Goal: Check status: Check status

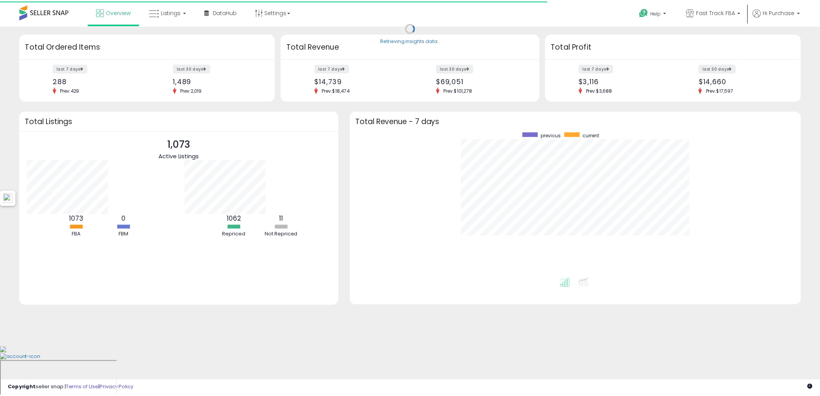
scroll to position [146, 439]
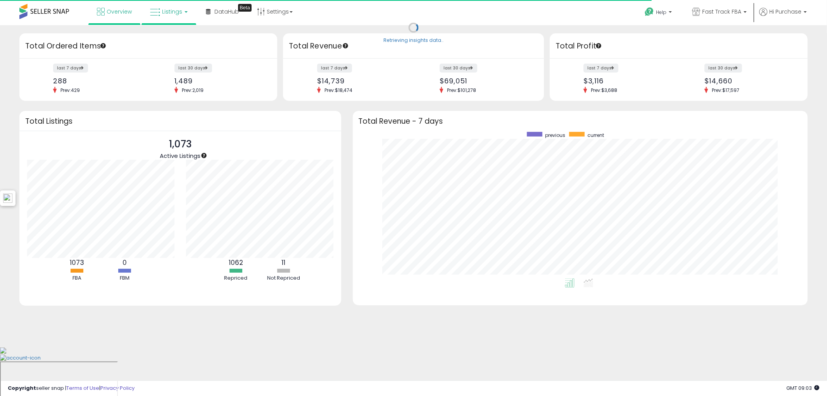
click at [185, 12] on b at bounding box center [185, 12] width 3 height 2
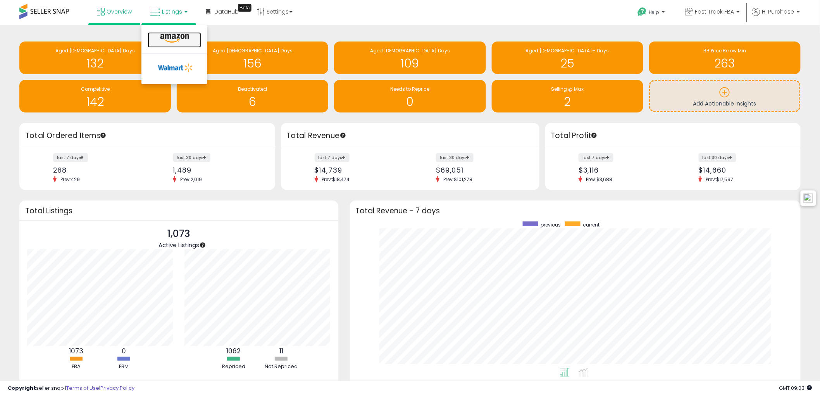
click at [181, 37] on icon at bounding box center [175, 38] width 34 height 10
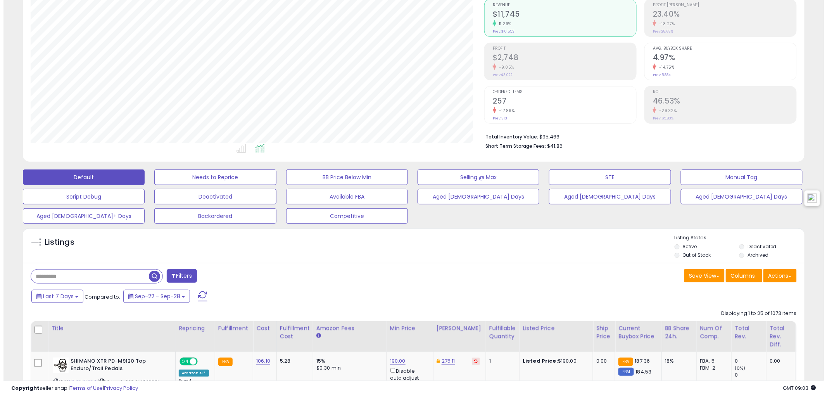
scroll to position [86, 0]
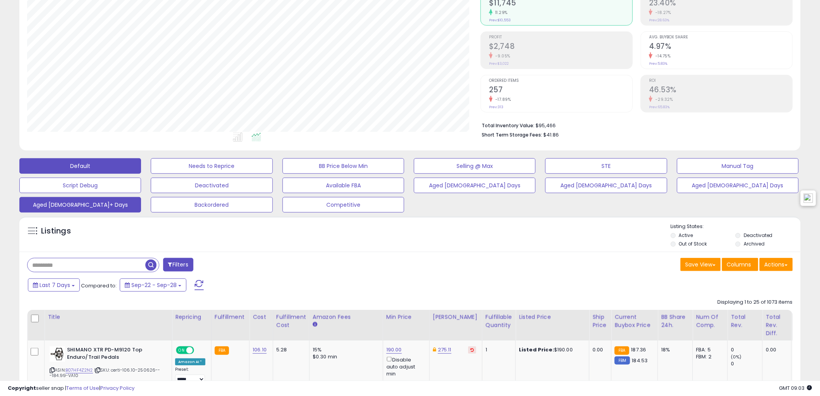
click at [114, 202] on button "Aged [DEMOGRAPHIC_DATA]+ Days" at bounding box center [80, 205] width 122 height 16
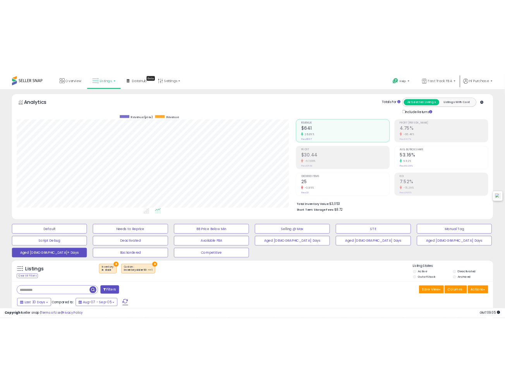
scroll to position [0, 0]
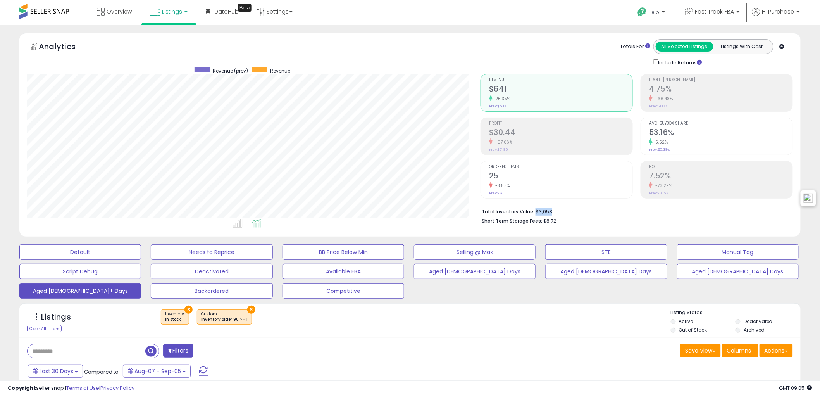
click at [535, 211] on li "Total Inventory Value: $3,053" at bounding box center [634, 210] width 305 height 9
copy li "$3,053"
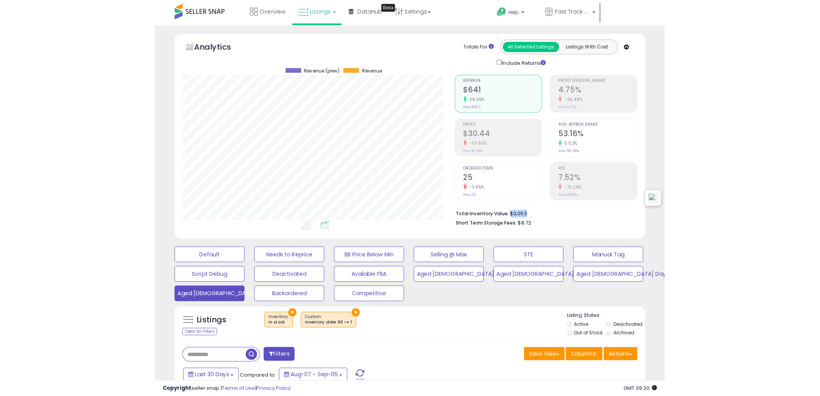
scroll to position [159, 453]
